Goal: Navigation & Orientation: Find specific page/section

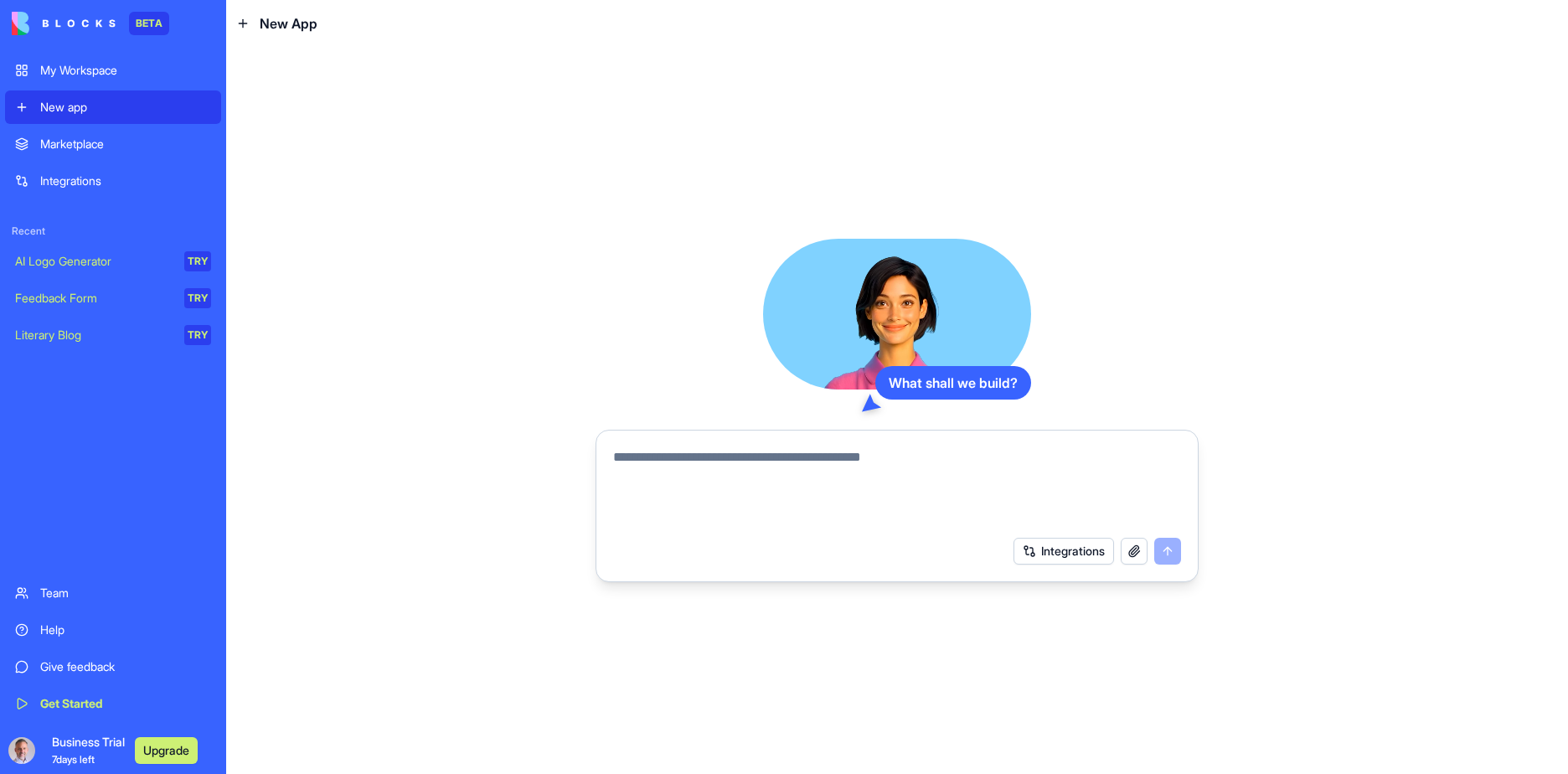
drag, startPoint x: 534, startPoint y: 226, endPoint x: 493, endPoint y: 192, distance: 53.3
click at [493, 192] on div "What shall we build? Integrations" at bounding box center [896, 409] width 1341 height 726
drag, startPoint x: 469, startPoint y: 252, endPoint x: 467, endPoint y: 244, distance: 8.2
drag, startPoint x: 467, startPoint y: 244, endPoint x: 378, endPoint y: 180, distance: 109.6
click at [378, 180] on div "What shall we build? Integrations" at bounding box center [896, 409] width 1341 height 726
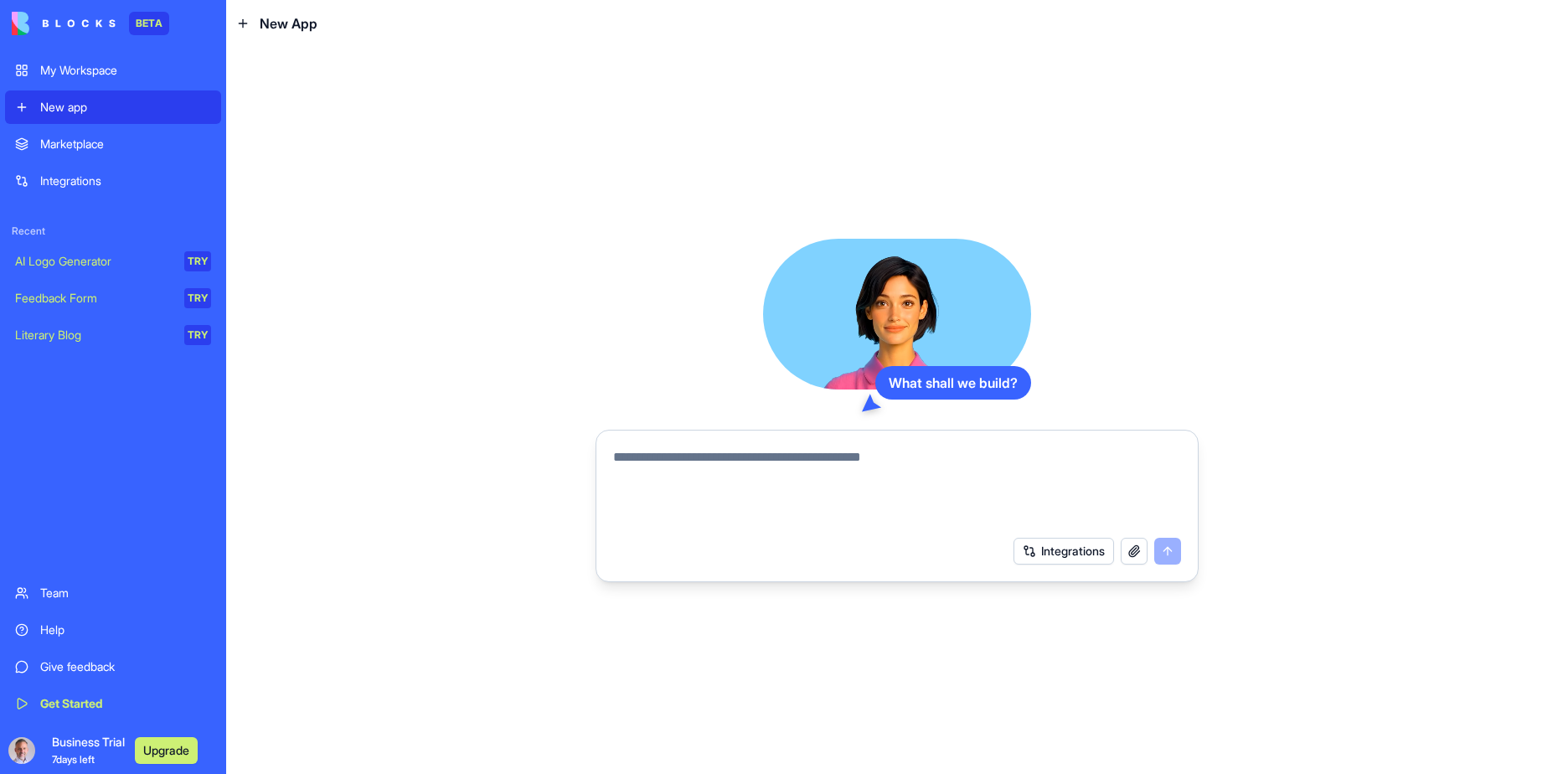
drag, startPoint x: 447, startPoint y: 280, endPoint x: 444, endPoint y: 263, distance: 17.3
drag, startPoint x: 444, startPoint y: 263, endPoint x: 313, endPoint y: 163, distance: 164.8
click at [390, 191] on div "What shall we build? Integrations" at bounding box center [896, 409] width 1341 height 726
click at [115, 139] on div "Marketplace" at bounding box center [125, 144] width 170 height 17
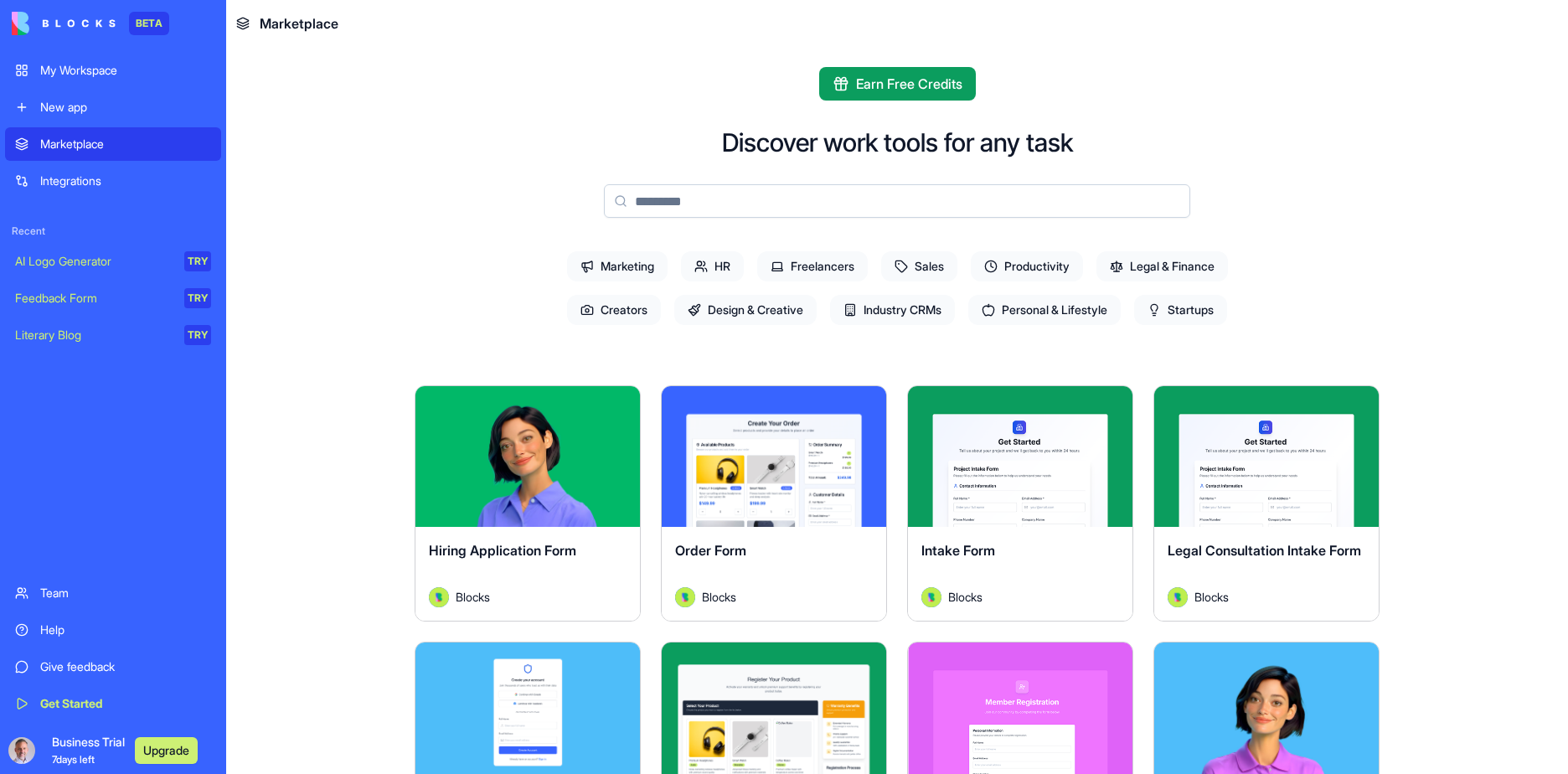
drag, startPoint x: 357, startPoint y: 384, endPoint x: 353, endPoint y: 371, distance: 13.6
drag, startPoint x: 353, startPoint y: 371, endPoint x: 330, endPoint y: 311, distance: 64.3
click at [330, 311] on main "Earn Free Credits Discover work tools for any task Marketing HR Freelancers Sal…" at bounding box center [896, 409] width 1341 height 726
click at [55, 170] on link "Integrations" at bounding box center [112, 180] width 216 height 33
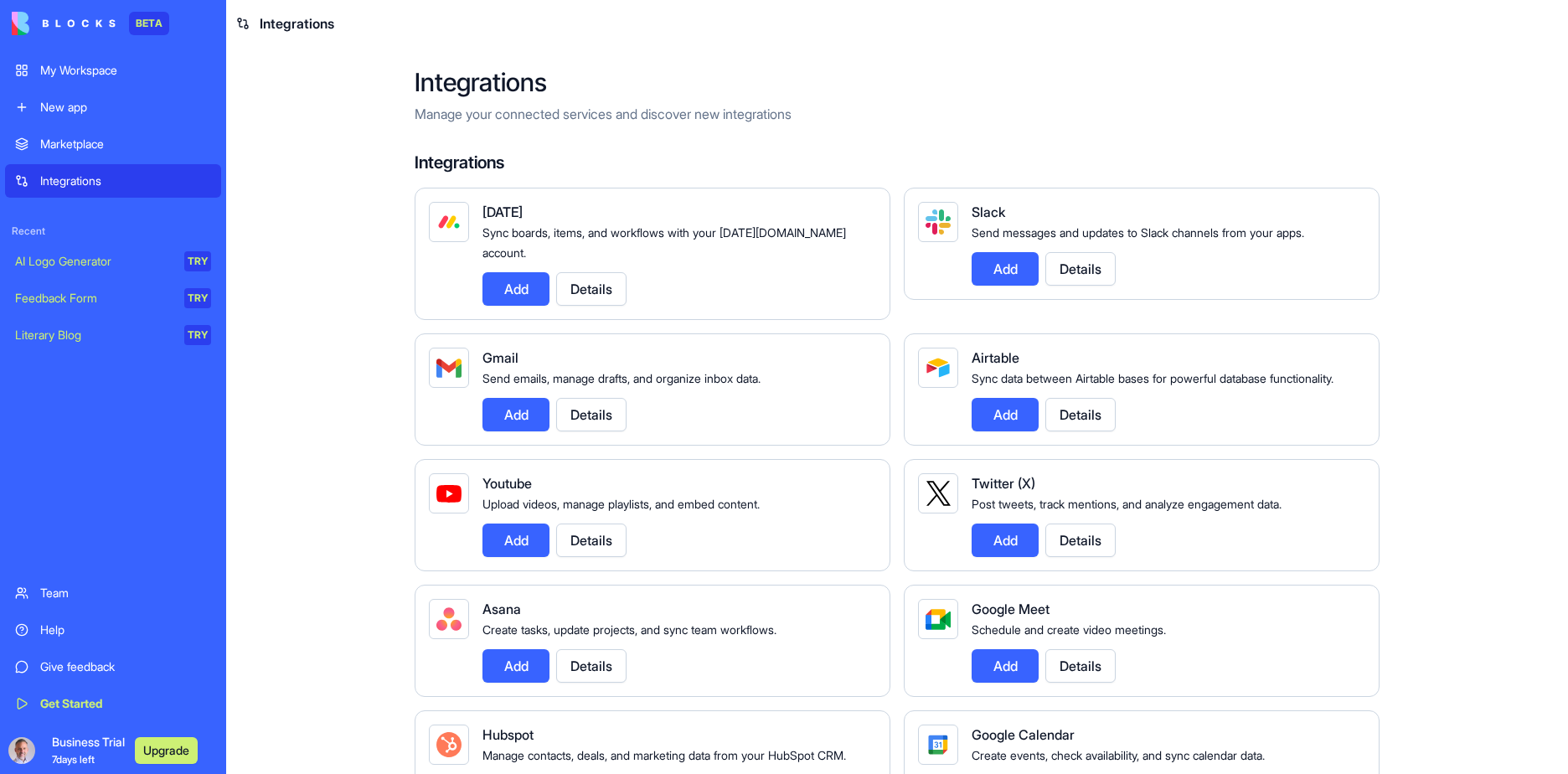
drag, startPoint x: 585, startPoint y: 116, endPoint x: 492, endPoint y: 83, distance: 98.7
click at [492, 83] on h2 "Integrations" at bounding box center [896, 82] width 964 height 30
drag, startPoint x: 476, startPoint y: 87, endPoint x: 386, endPoint y: 71, distance: 91.4
click at [454, 76] on h2 "Integrations" at bounding box center [896, 82] width 964 height 30
click at [140, 69] on div "My Workspace" at bounding box center [125, 70] width 170 height 17
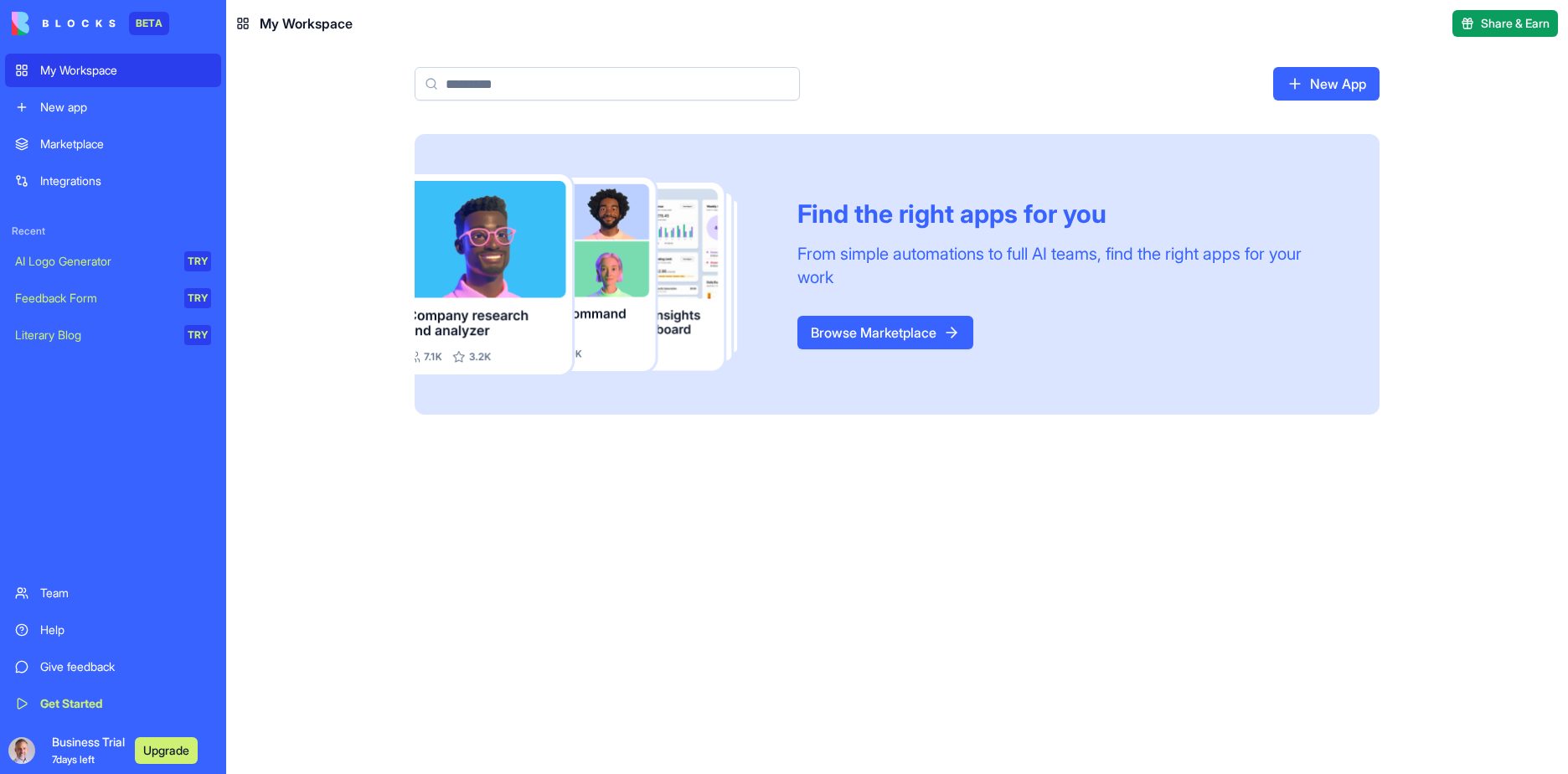
drag, startPoint x: 301, startPoint y: 155, endPoint x: 290, endPoint y: 150, distance: 12.1
click at [301, 154] on div "Find the right apps for you From simple automations to full AI teams, find the …" at bounding box center [896, 454] width 1341 height 640
click at [101, 103] on div "New app" at bounding box center [125, 108] width 170 height 17
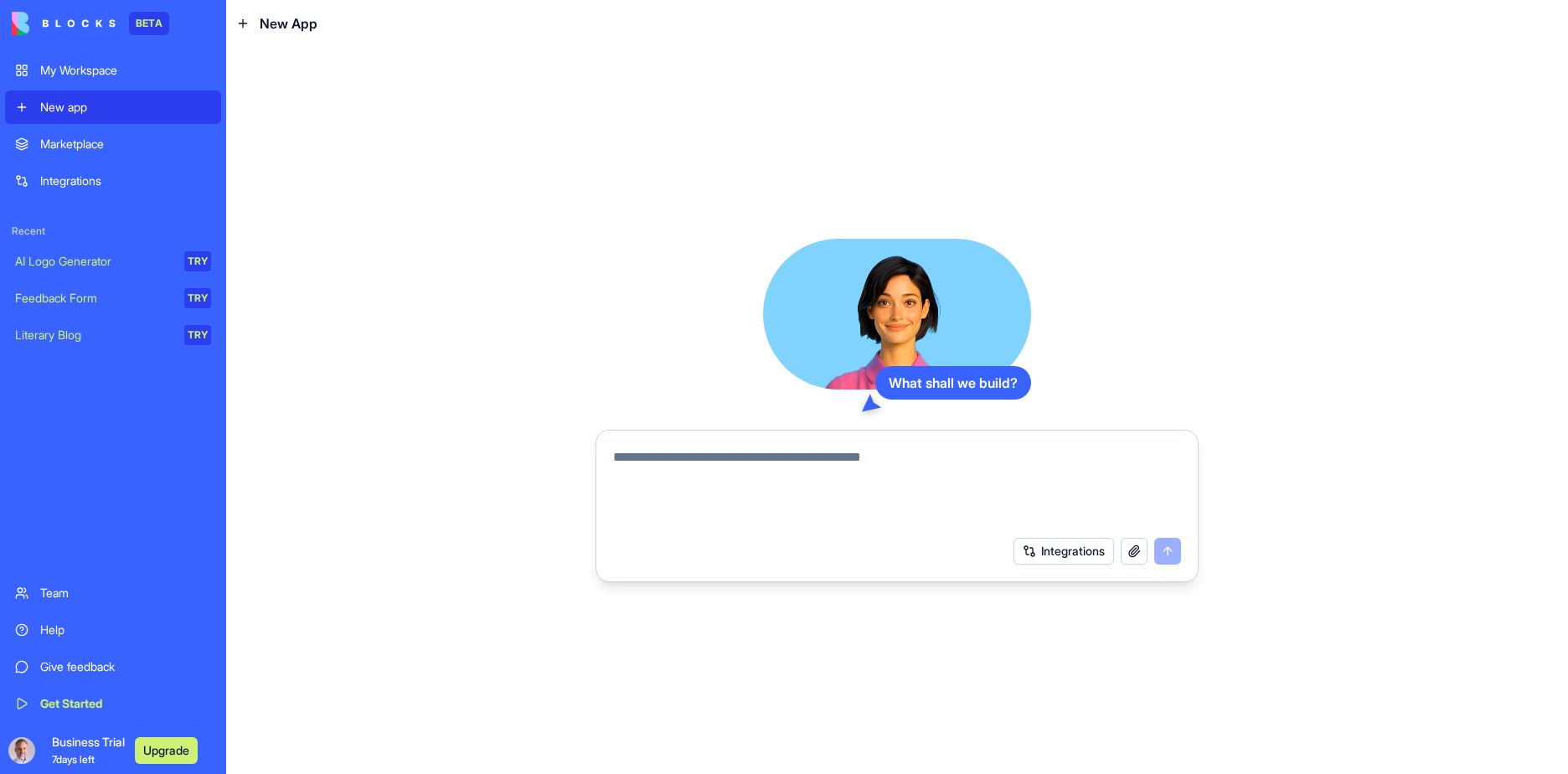
drag, startPoint x: 602, startPoint y: 233, endPoint x: 555, endPoint y: 219, distance: 49.0
click at [555, 219] on div "What shall we build? Integrations" at bounding box center [896, 409] width 1341 height 726
drag, startPoint x: 605, startPoint y: 272, endPoint x: 541, endPoint y: 214, distance: 86.4
click at [541, 214] on div "What shall we build? Integrations" at bounding box center [896, 409] width 1341 height 726
